Goal: Information Seeking & Learning: Learn about a topic

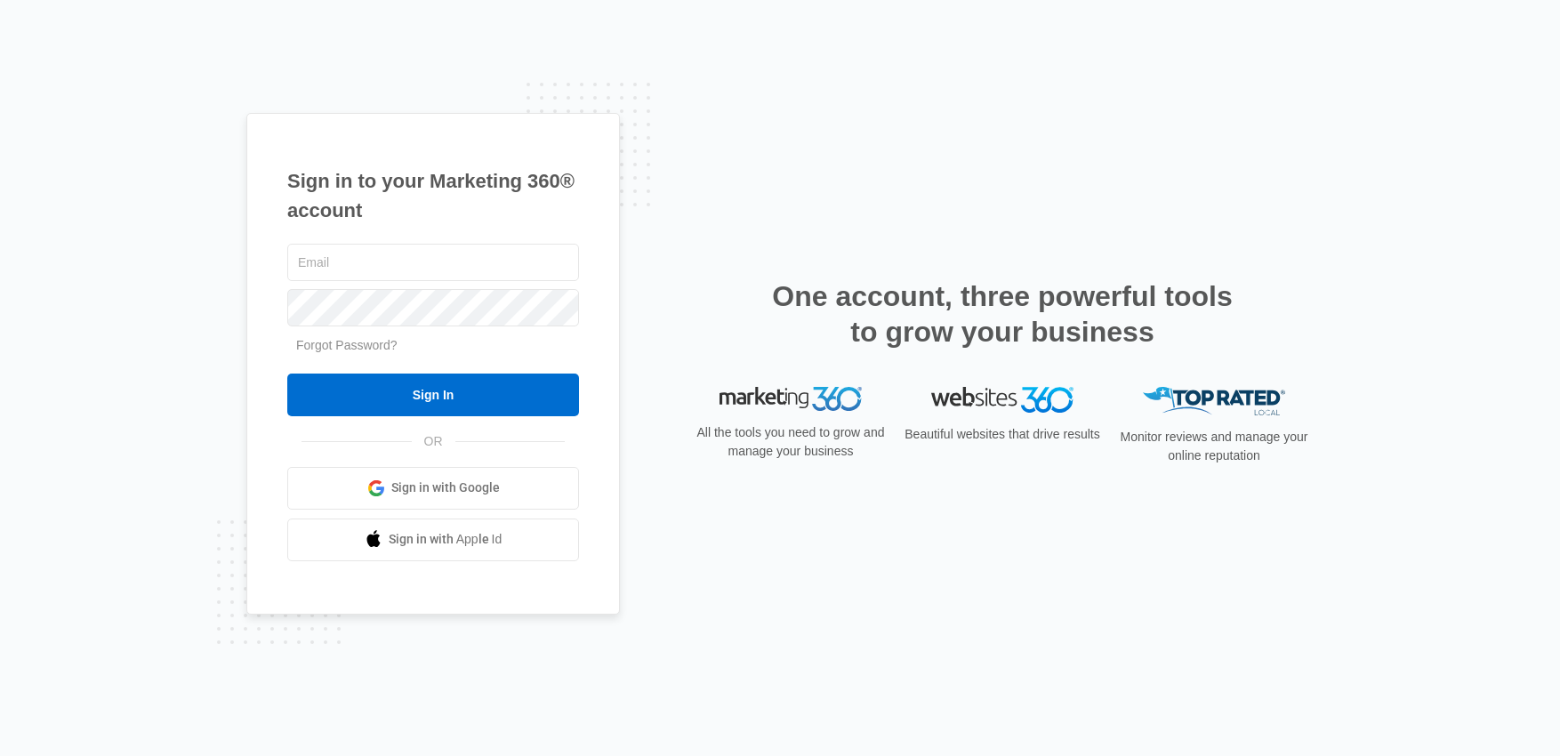
type input "[PERSON_NAME][EMAIL_ADDRESS][DOMAIN_NAME]"
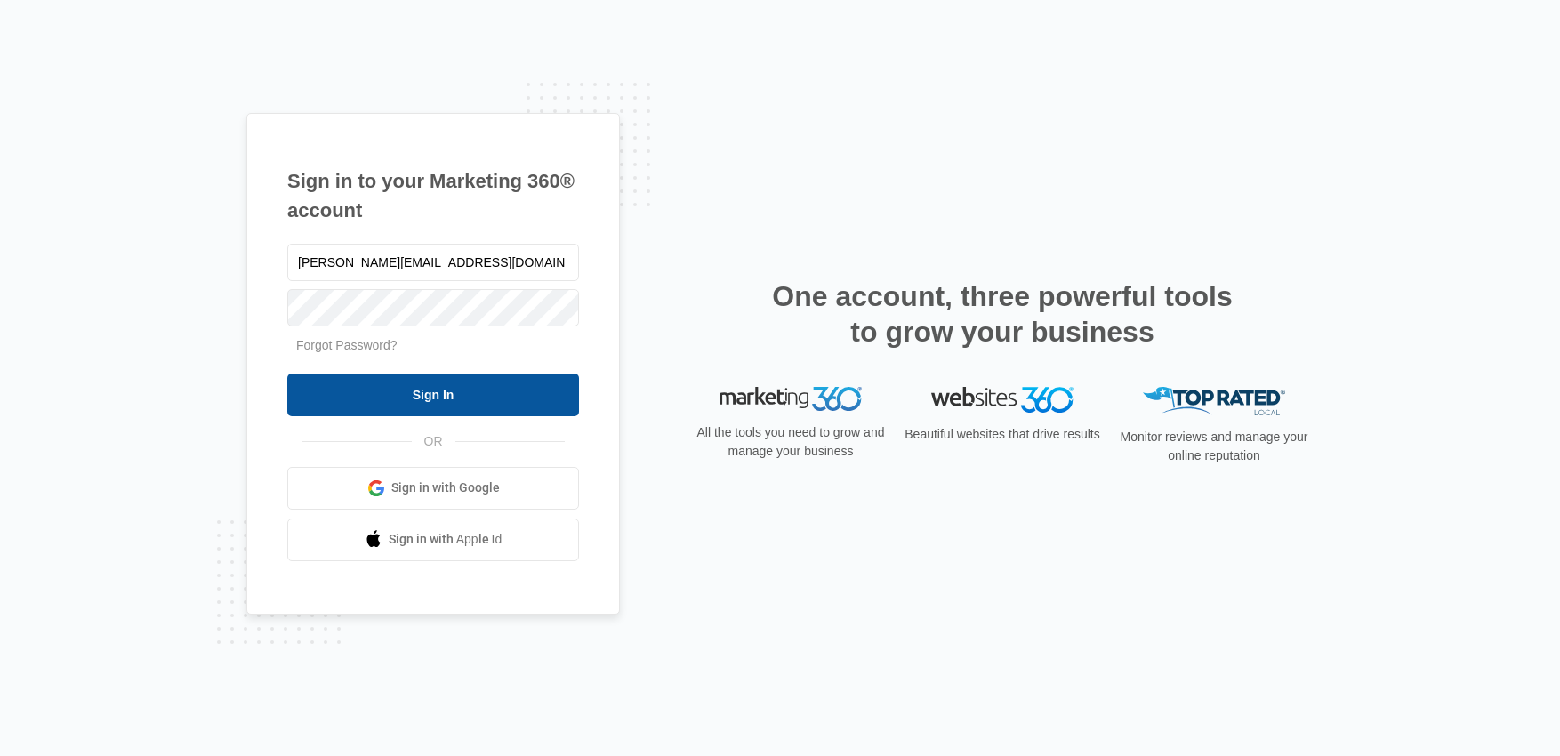
click at [455, 397] on input "Sign In" at bounding box center [433, 395] width 292 height 43
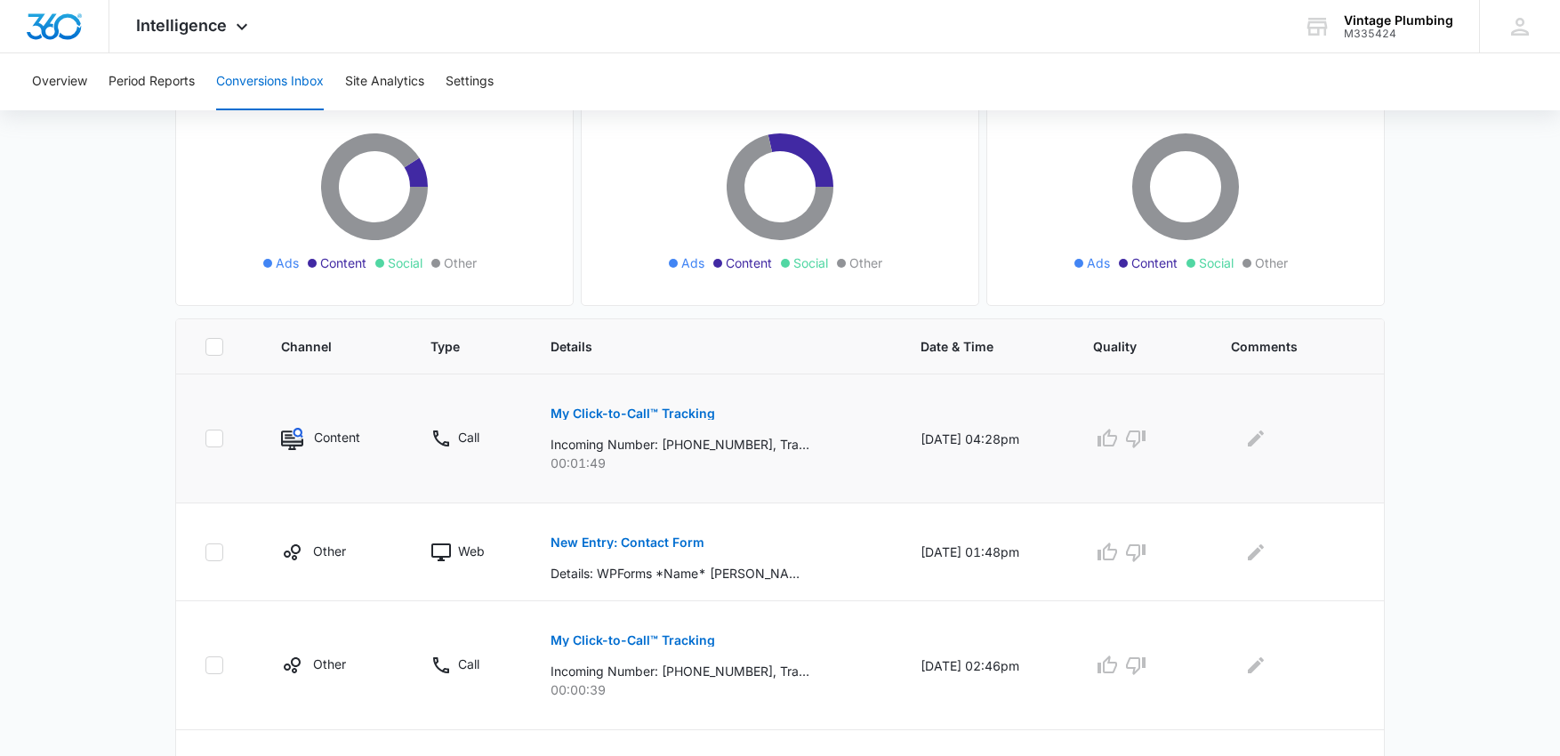
scroll to position [197, 0]
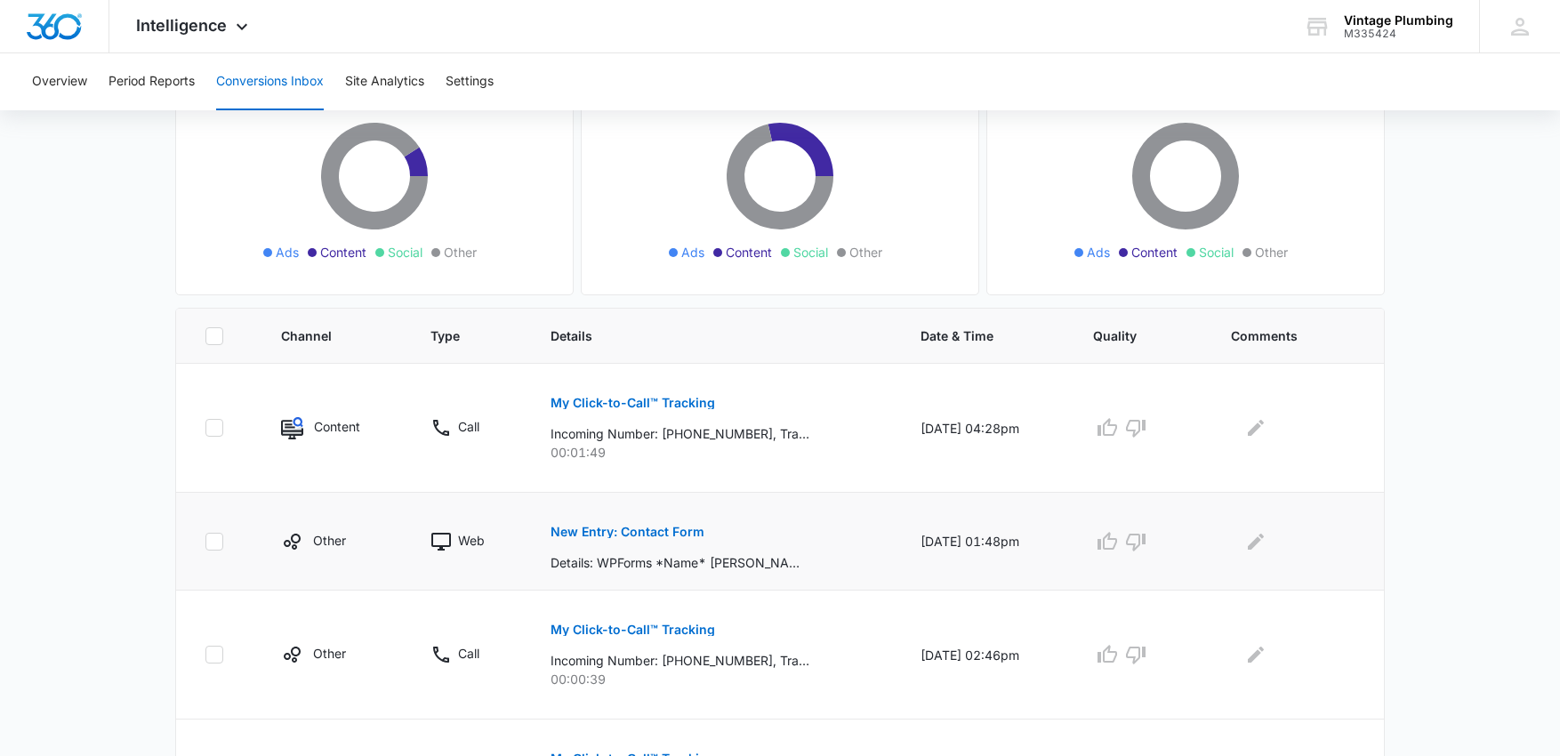
click at [605, 531] on p "New Entry: Contact Form" at bounding box center [628, 532] width 154 height 12
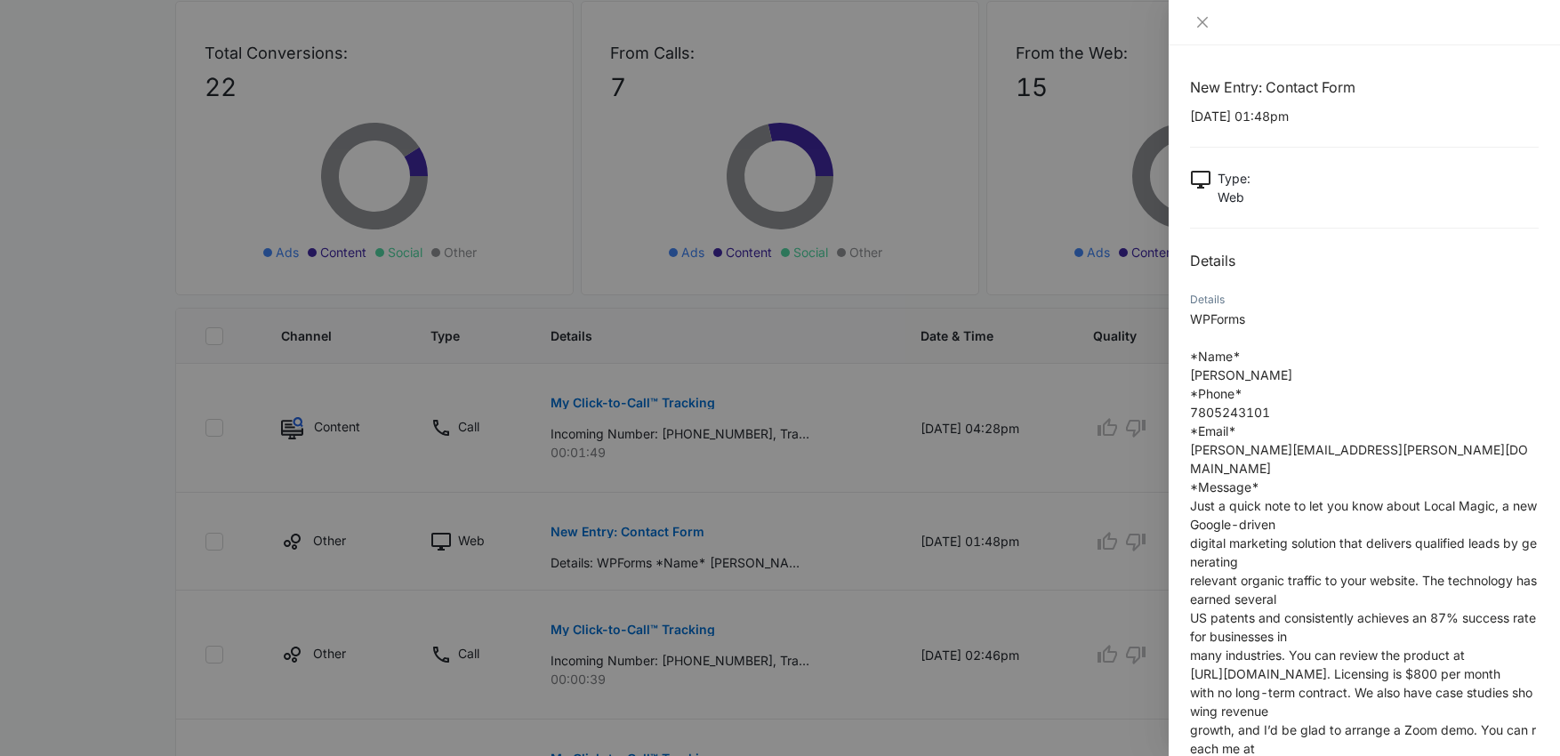
click at [492, 623] on div at bounding box center [780, 378] width 1560 height 756
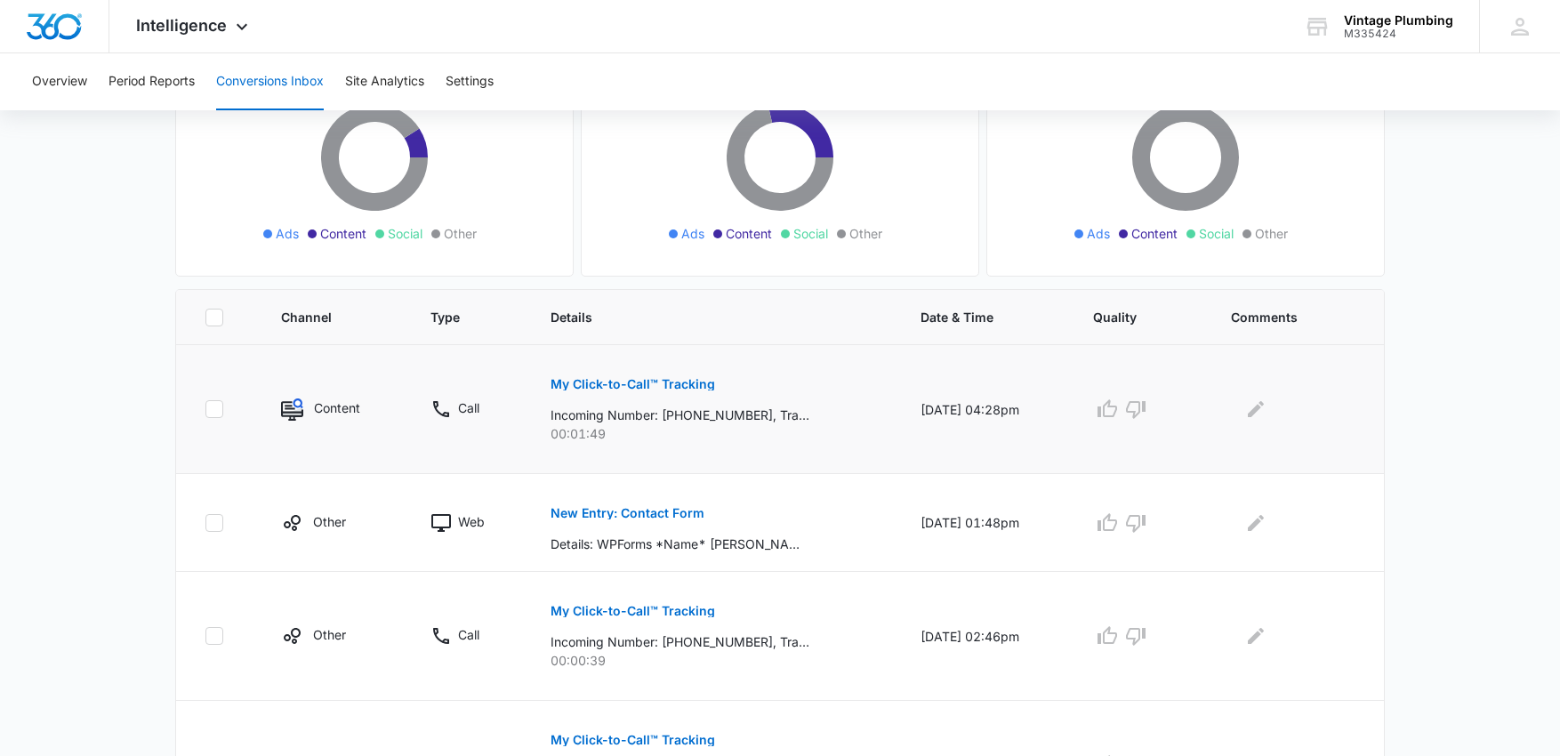
scroll to position [217, 0]
click at [608, 386] on p "My Click-to-Call™ Tracking" at bounding box center [633, 382] width 165 height 12
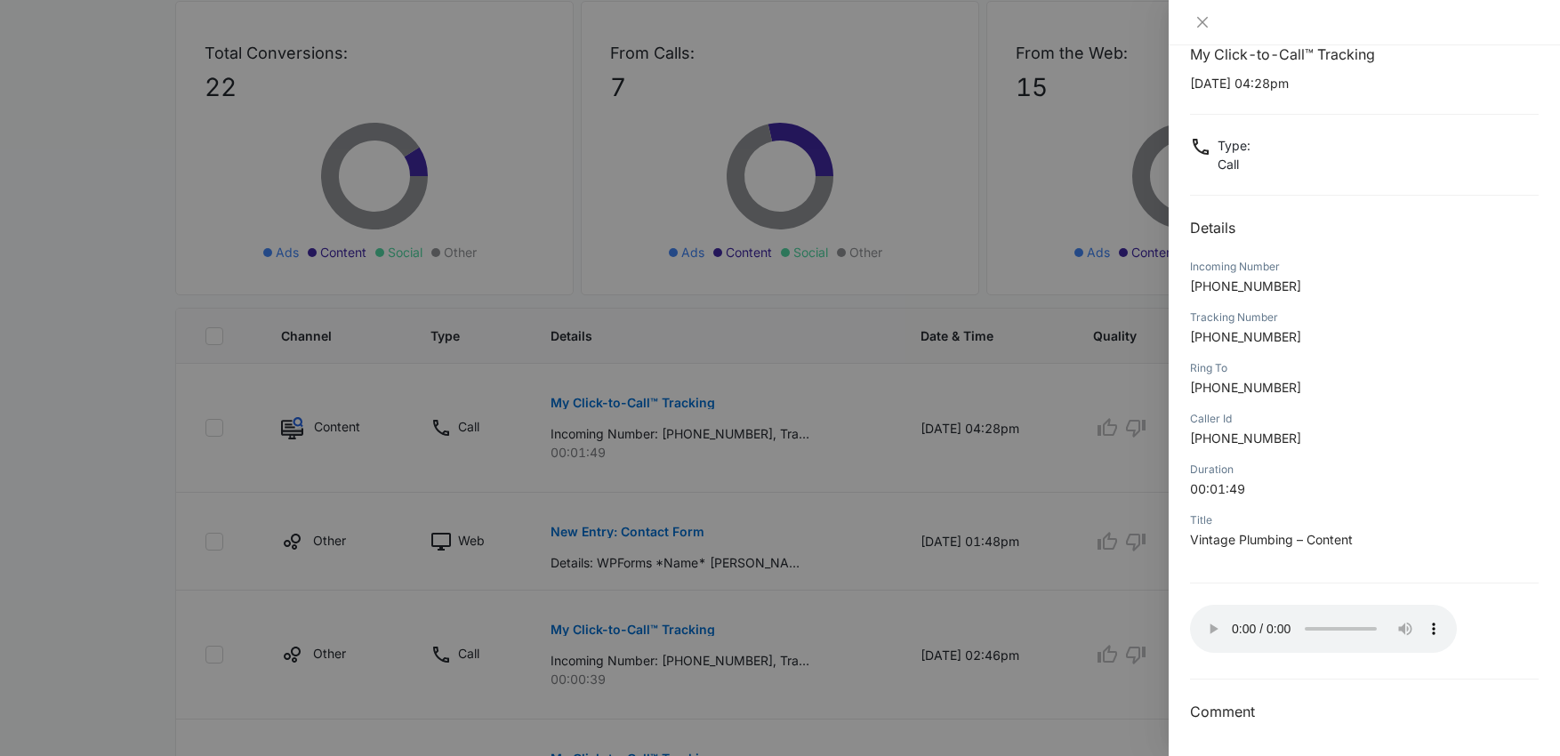
scroll to position [27, 0]
click at [1205, 24] on icon "close" at bounding box center [1202, 22] width 11 height 11
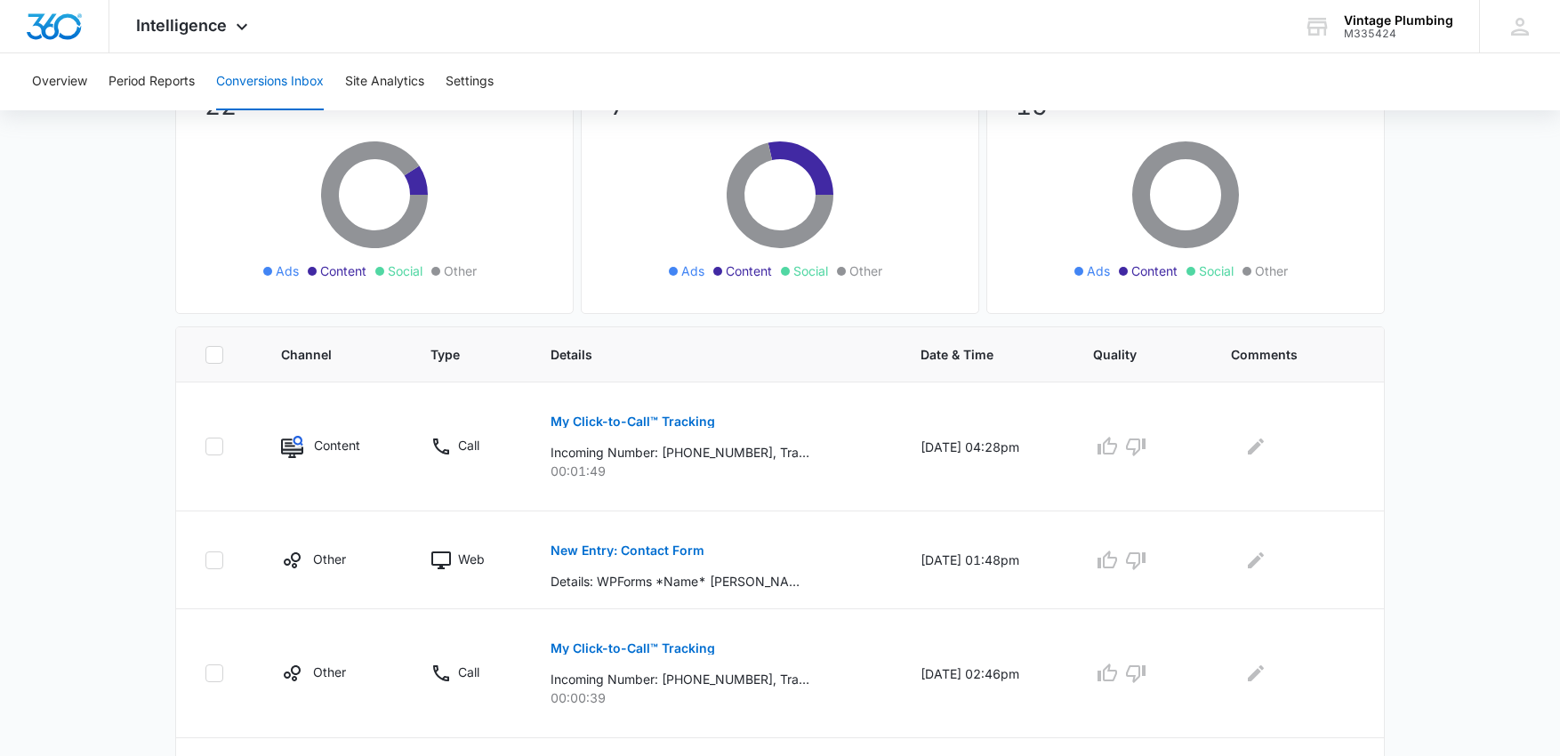
scroll to position [0, 0]
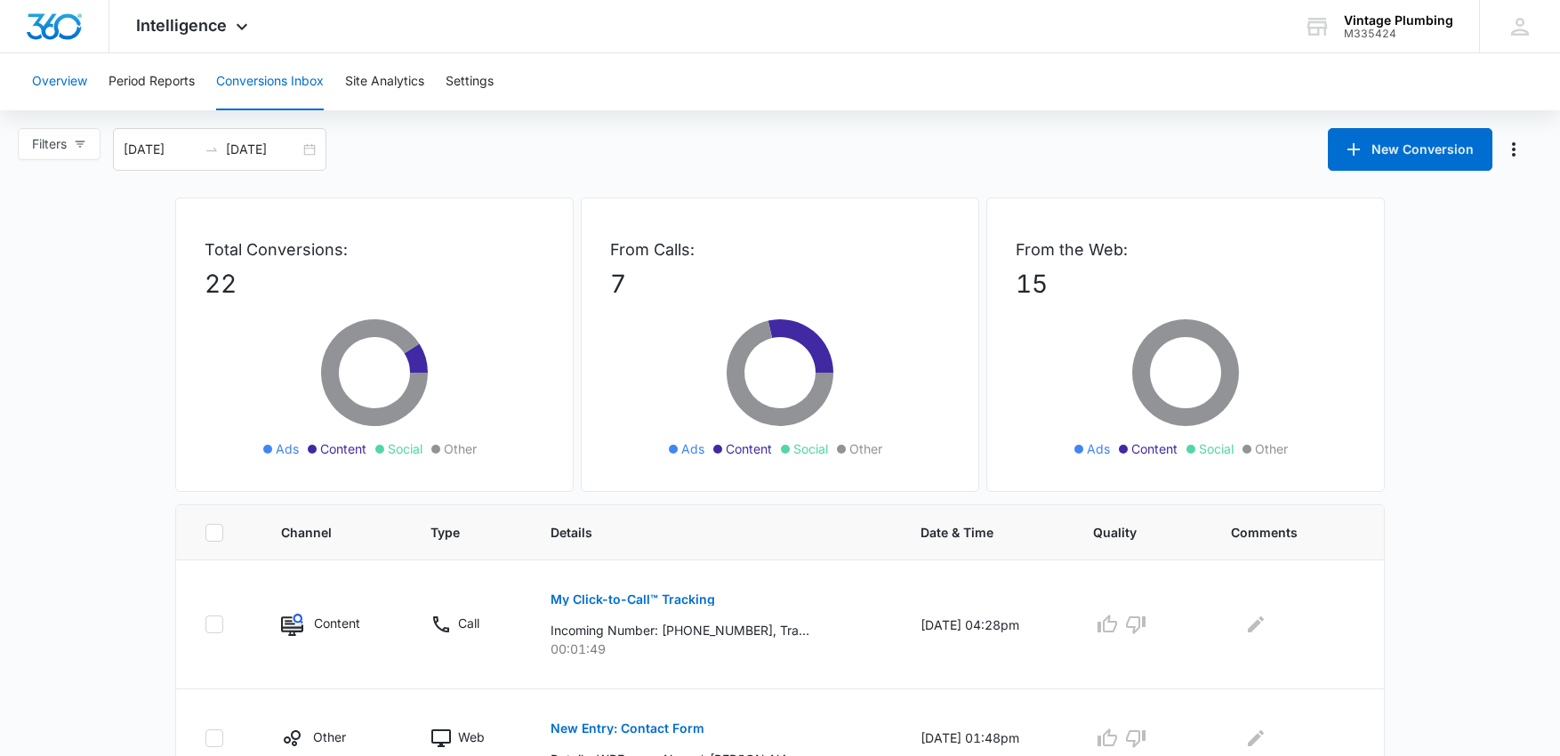
click at [70, 84] on button "Overview" at bounding box center [59, 81] width 55 height 57
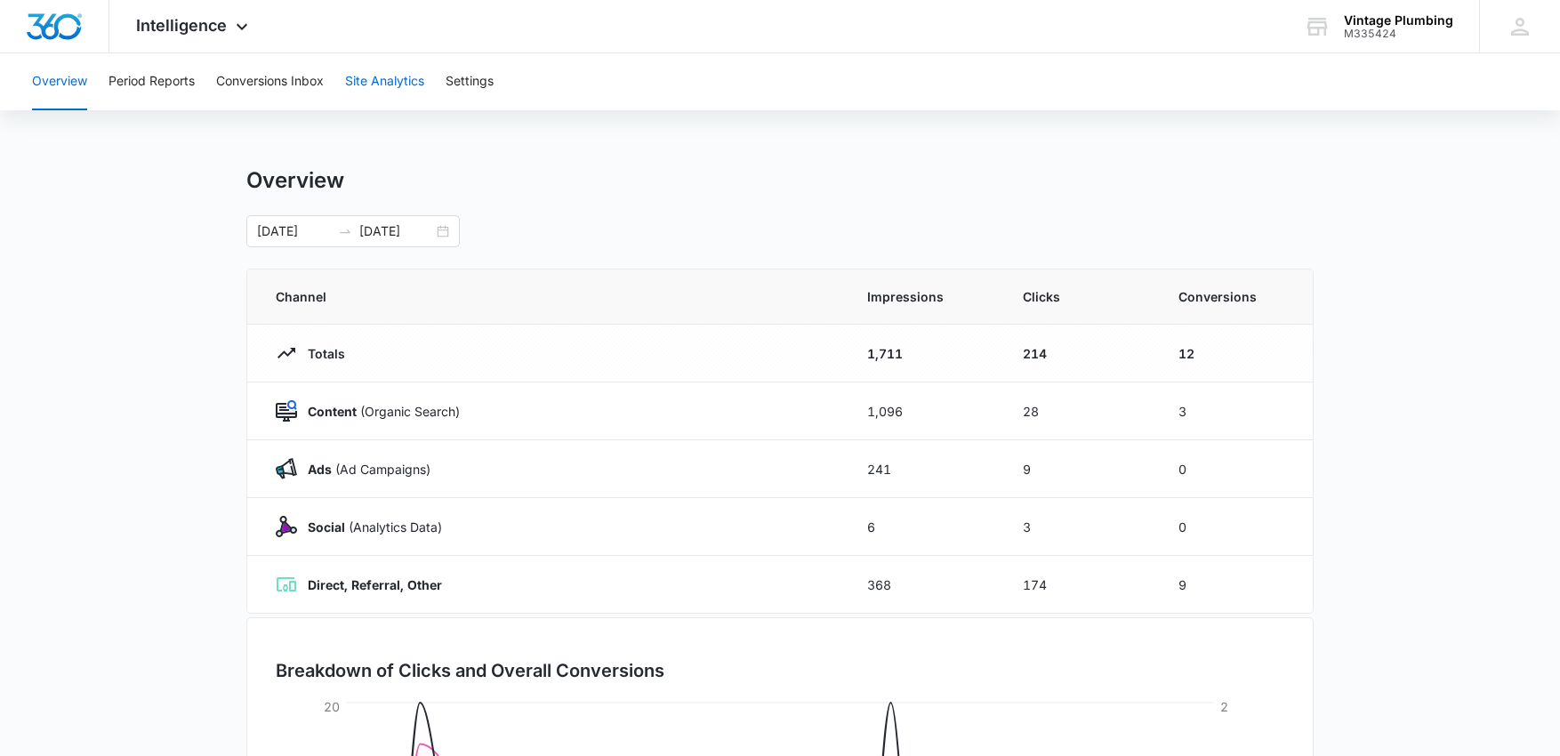
click at [377, 85] on button "Site Analytics" at bounding box center [384, 81] width 79 height 57
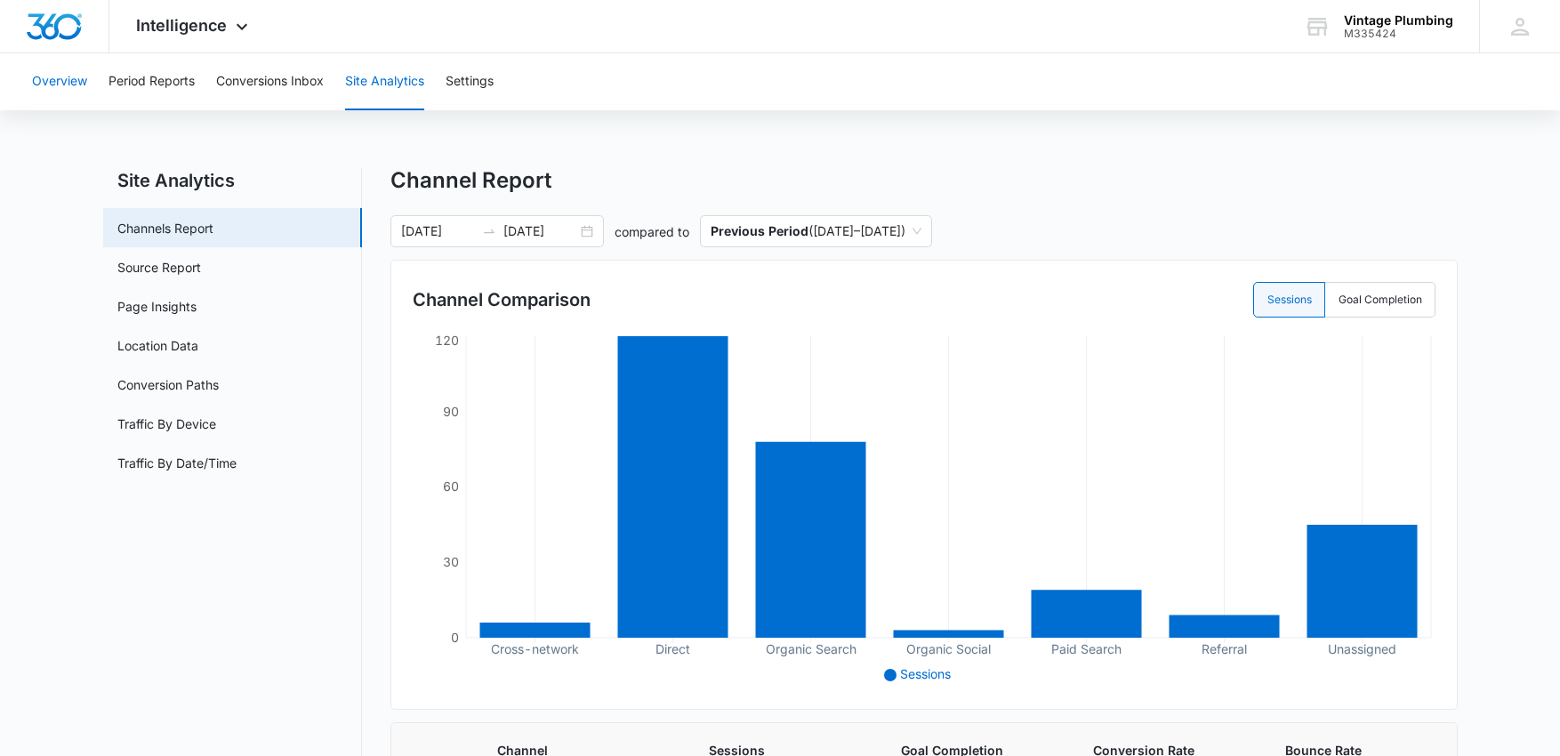
click at [78, 85] on button "Overview" at bounding box center [59, 81] width 55 height 57
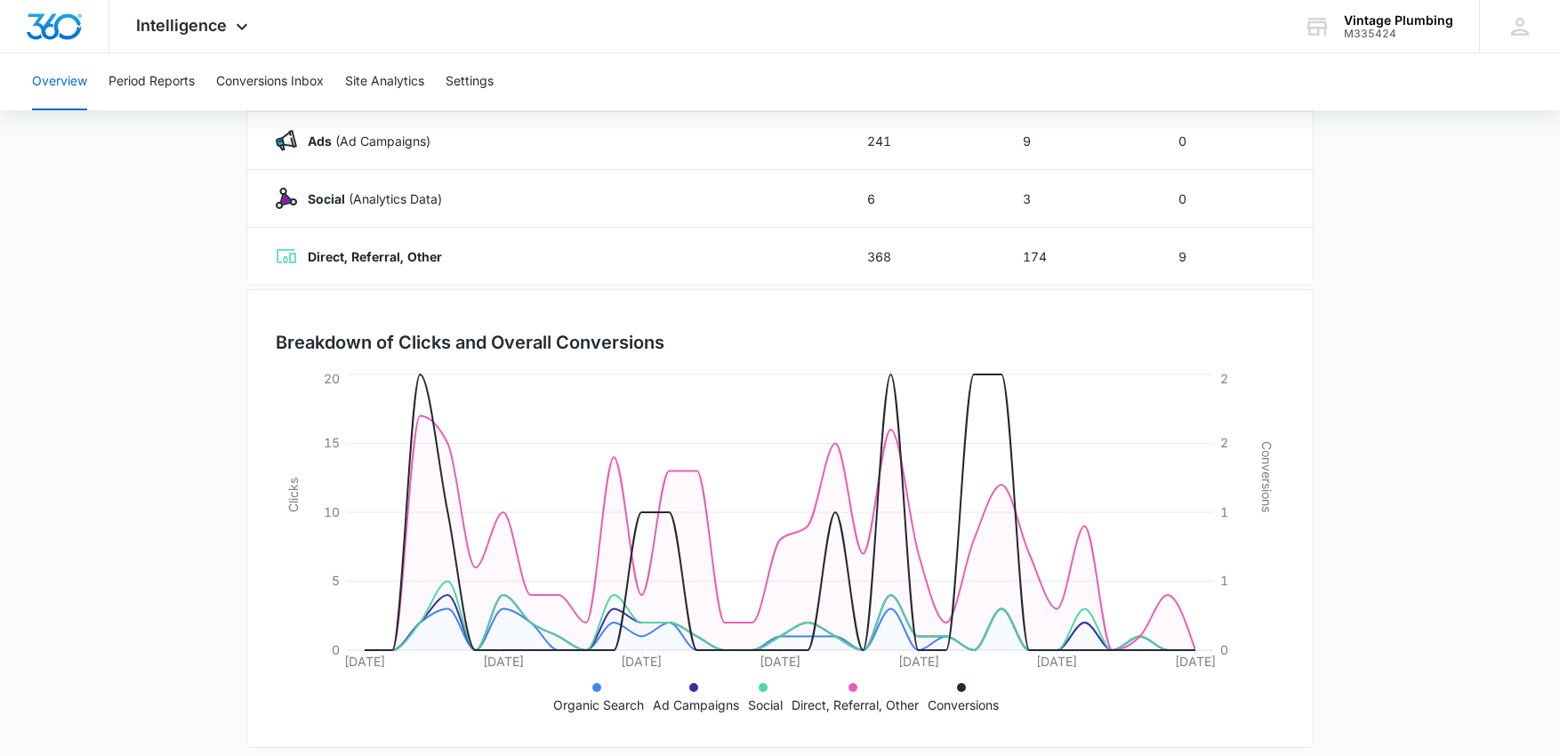
scroll to position [345, 0]
